Goal: Find specific page/section: Find specific page/section

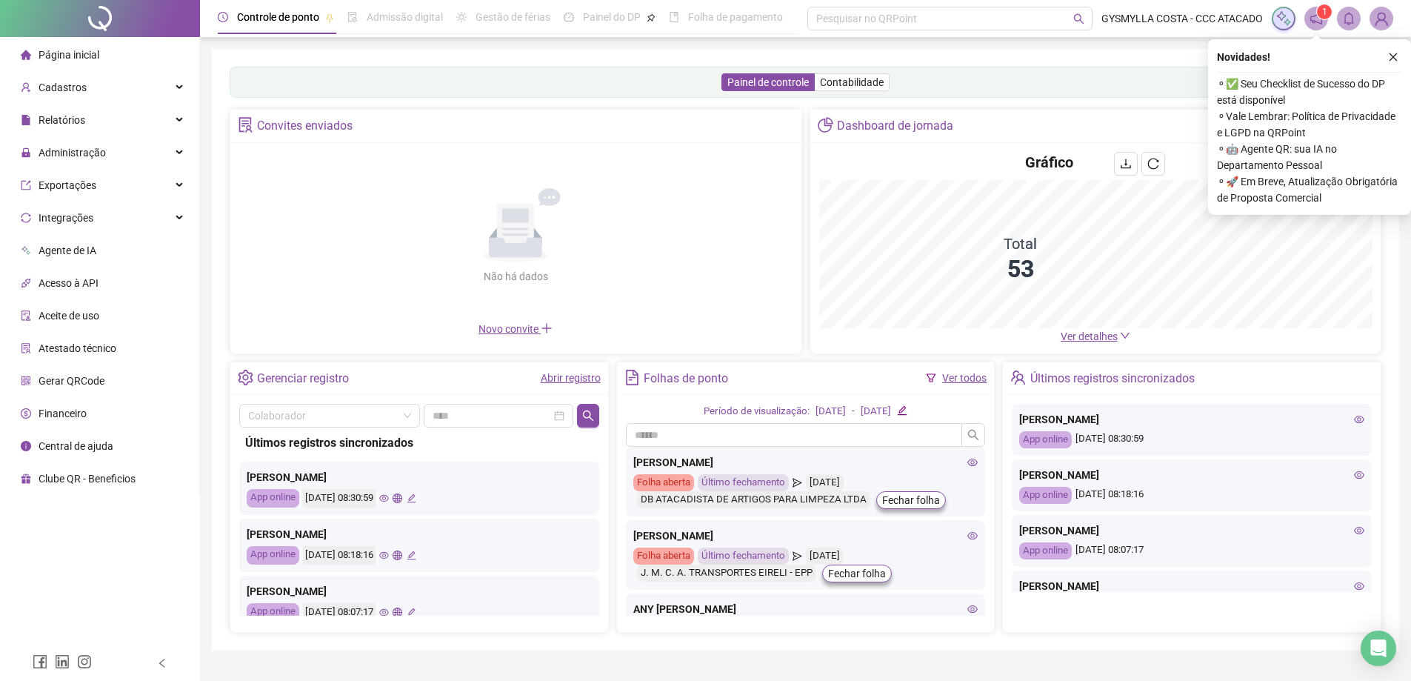
click at [1095, 333] on div "Convites enviados Não há dados Não há dados Novo convite Dashboard de jornada G…" at bounding box center [806, 231] width 1152 height 245
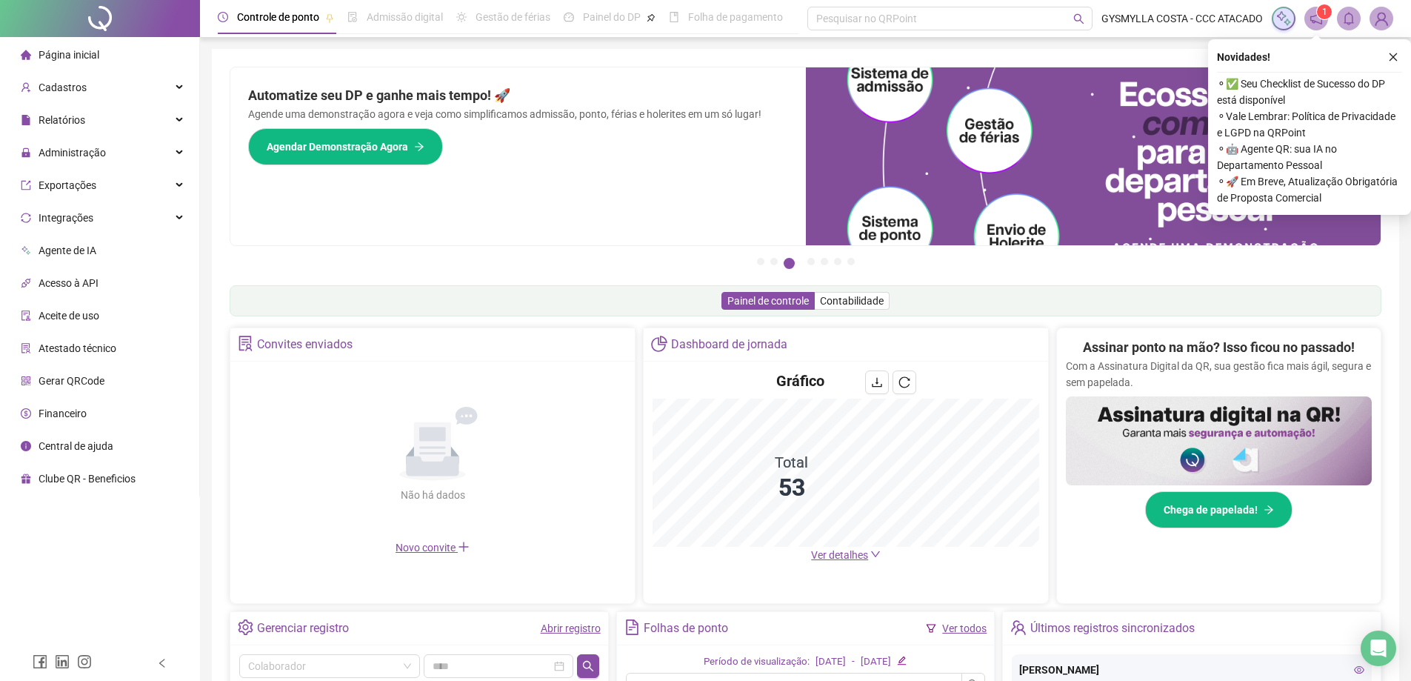
click at [841, 549] on span "Ver detalhes" at bounding box center [839, 555] width 57 height 12
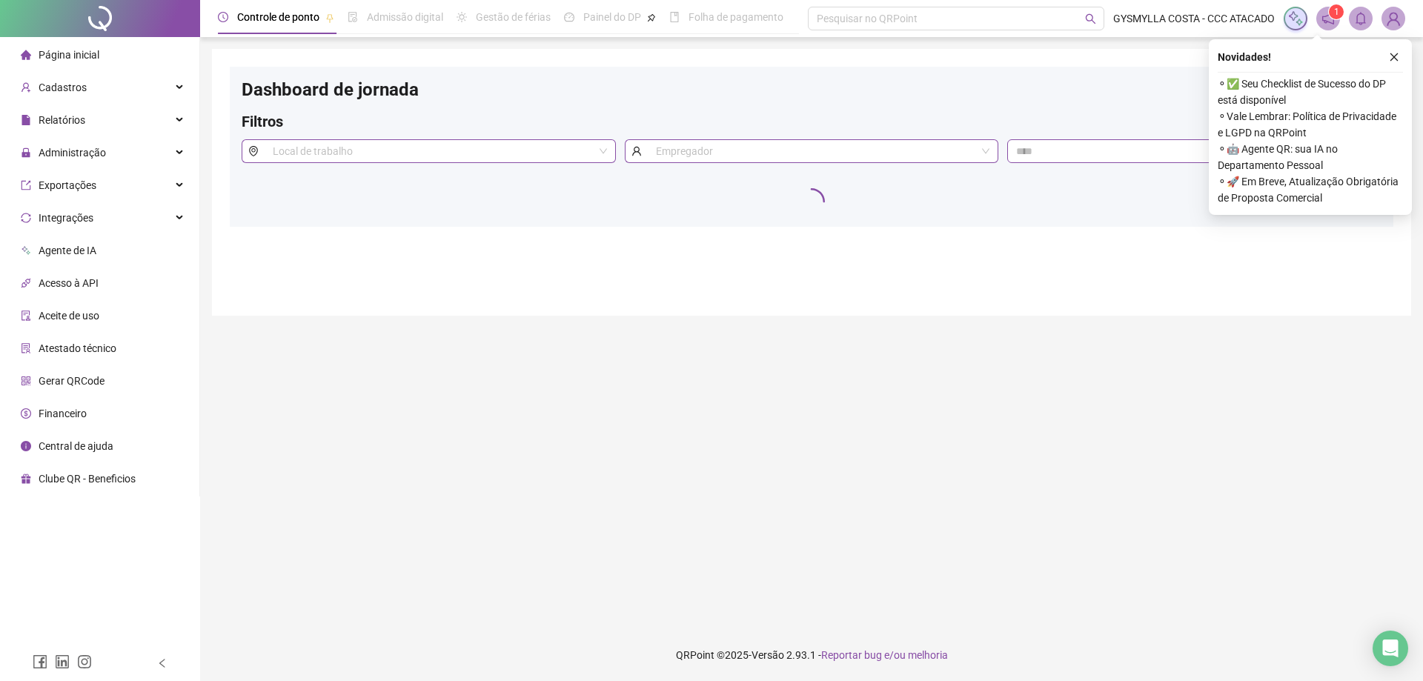
click at [842, 554] on main "Dashboard de jornada Filtros Local de trabalho Empregador" at bounding box center [811, 333] width 1199 height 568
click at [1392, 54] on icon "close" at bounding box center [1393, 57] width 10 height 10
